Goal: Transaction & Acquisition: Download file/media

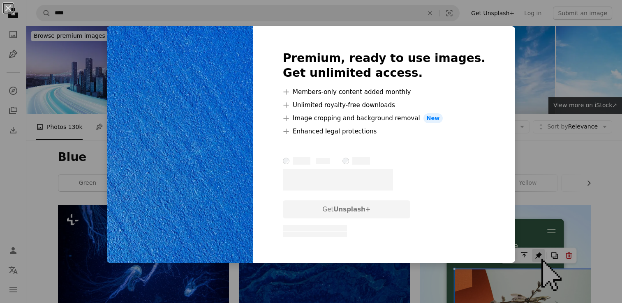
scroll to position [1028, 0]
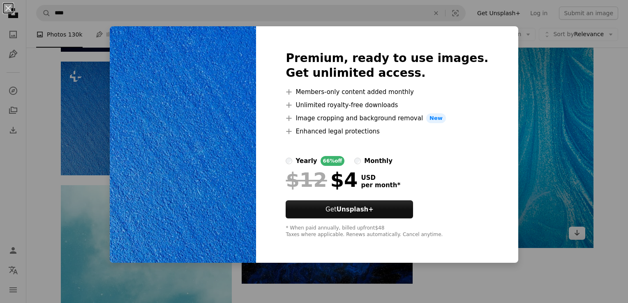
click at [539, 72] on div "An X shape Premium, ready to use images. Get unlimited access. A plus sign Memb…" at bounding box center [314, 151] width 628 height 303
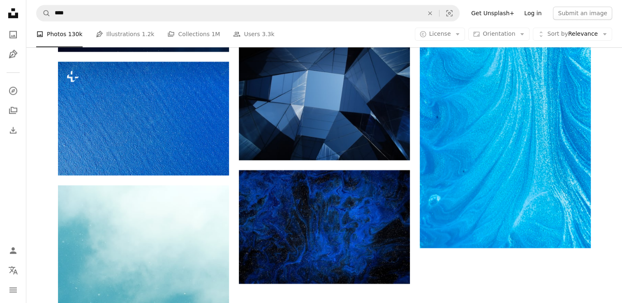
click at [533, 15] on link "Log in" at bounding box center [532, 13] width 27 height 13
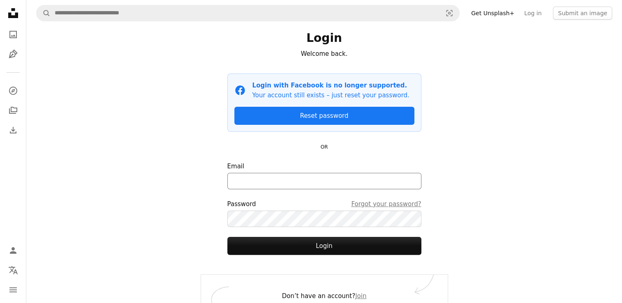
scroll to position [29, 0]
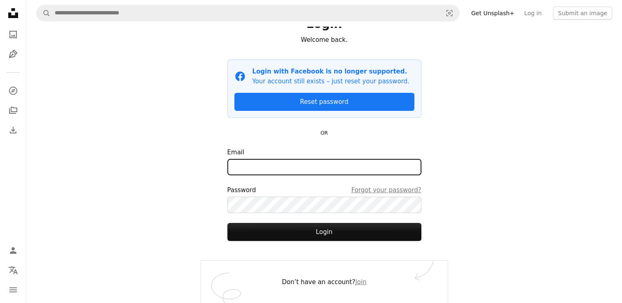
click at [280, 164] on input "Email" at bounding box center [324, 167] width 194 height 16
type input "**********"
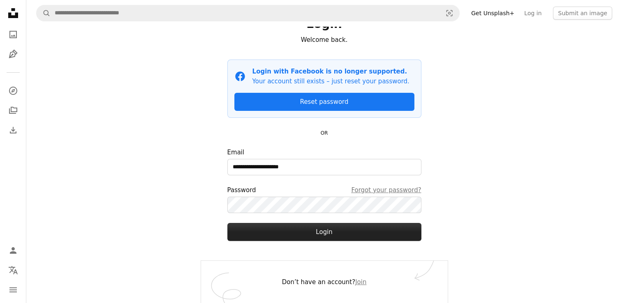
click at [343, 232] on button "Login" at bounding box center [324, 232] width 194 height 18
